Goal: Information Seeking & Learning: Learn about a topic

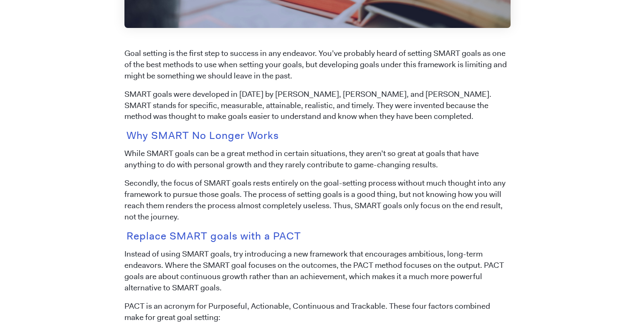
scroll to position [364, 0]
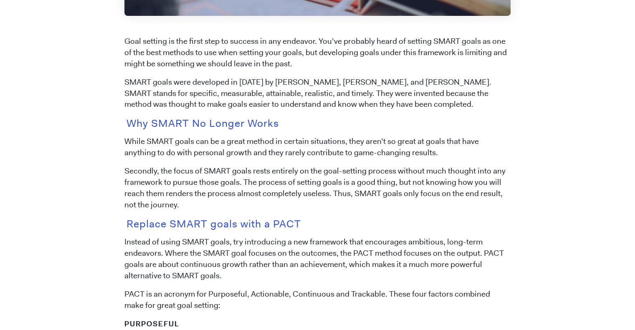
drag, startPoint x: 641, startPoint y: 31, endPoint x: 641, endPoint y: 90, distance: 58.4
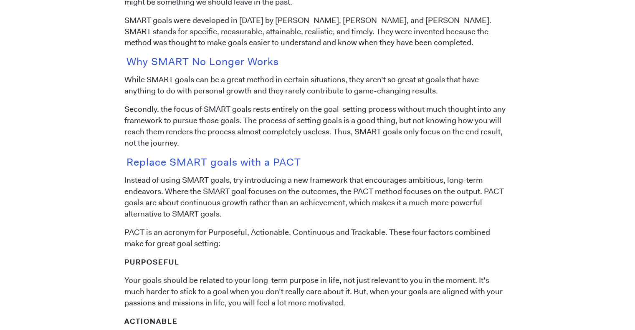
scroll to position [432, 0]
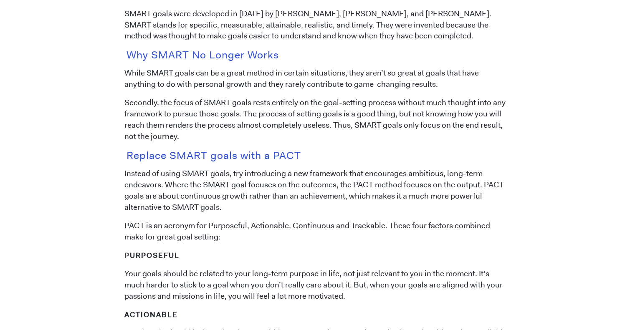
click at [124, 74] on div "[DATE] Why SMART Goals are Outdated (and Why You Should Leave Them in the Past)…" at bounding box center [318, 261] width 476 height 1260
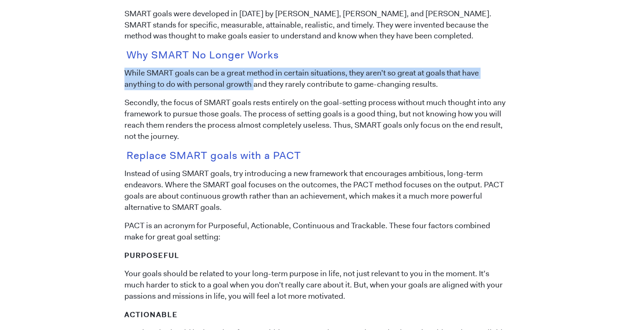
drag, startPoint x: 128, startPoint y: 73, endPoint x: 219, endPoint y: 83, distance: 91.5
click at [219, 83] on p "While SMART goals can be a great method in certain situations, they aren’t so g…" at bounding box center [317, 79] width 386 height 23
copy p "While SMART goals can be a great method in certain situations, they aren’t so g…"
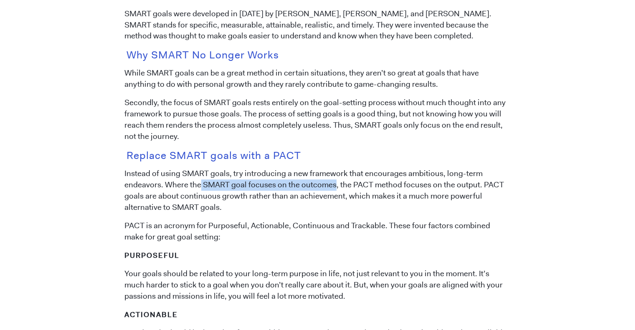
drag, startPoint x: 201, startPoint y: 183, endPoint x: 336, endPoint y: 187, distance: 135.3
click at [336, 187] on p "Instead of using SMART goals, try introducing a new framework that encourages a…" at bounding box center [317, 190] width 386 height 45
copy p "SMART goal focuses on the outcomes"
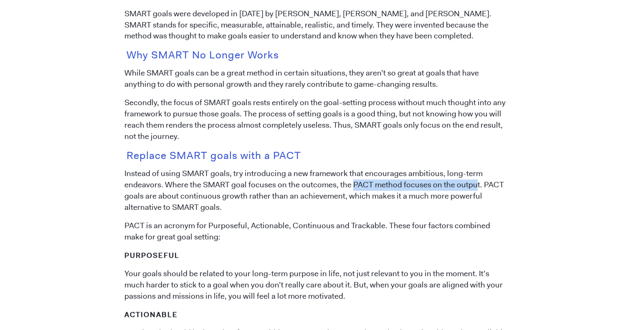
drag, startPoint x: 353, startPoint y: 183, endPoint x: 476, endPoint y: 181, distance: 122.7
click at [476, 181] on p "Instead of using SMART goals, try introducing a new framework that encourages a…" at bounding box center [317, 190] width 386 height 45
copy p "PACT method focuses on the output"
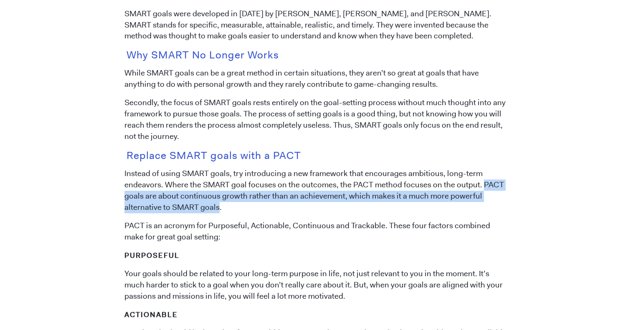
drag, startPoint x: 483, startPoint y: 187, endPoint x: 219, endPoint y: 210, distance: 265.2
click at [219, 210] on p "Instead of using SMART goals, try introducing a new framework that encourages a…" at bounding box center [317, 190] width 386 height 45
copy p "PACT goals are about continuous growth rather than an achievement, which makes …"
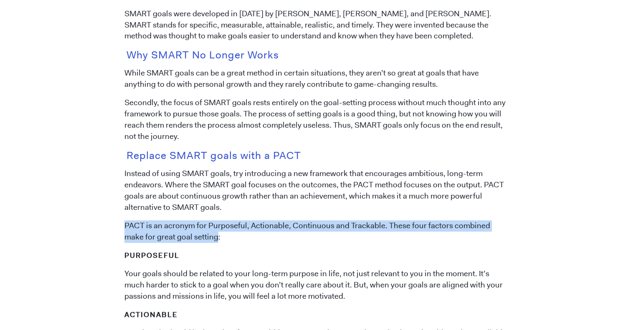
drag, startPoint x: 197, startPoint y: 238, endPoint x: 116, endPoint y: 226, distance: 81.8
click at [116, 226] on div "[DATE] Why SMART Goals are Outdated (and Why You Should Leave Them in the Past)…" at bounding box center [318, 261] width 476 height 1260
copy p "PACT is an acronym for Purposeful, Actionable, Continuous and Trackable. These …"
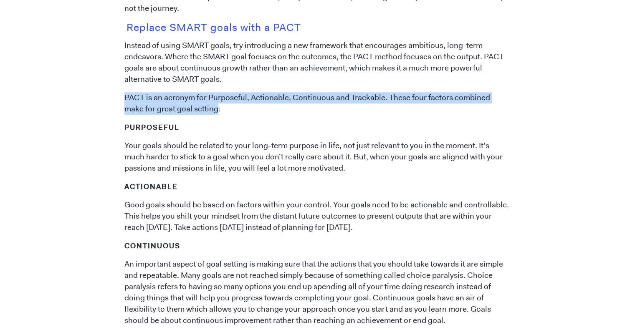
scroll to position [629, 0]
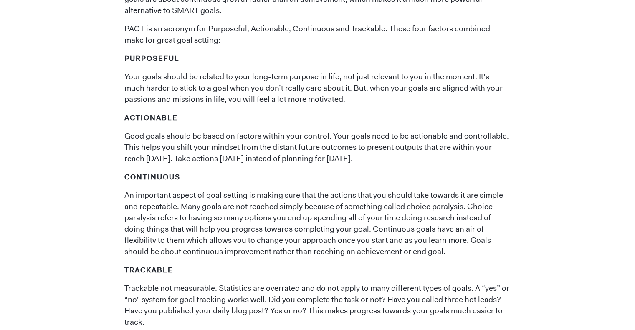
click at [129, 57] on strong "Purposeful" at bounding box center [151, 58] width 55 height 9
drag, startPoint x: 177, startPoint y: 147, endPoint x: 353, endPoint y: 158, distance: 176.1
click at [353, 158] on p "Good goals should be based on factors within your control. Your goals need to b…" at bounding box center [317, 148] width 386 height 34
copy p "shift your mindset from the distant future outcomes to present outputs that are…"
